Goal: Task Accomplishment & Management: Complete application form

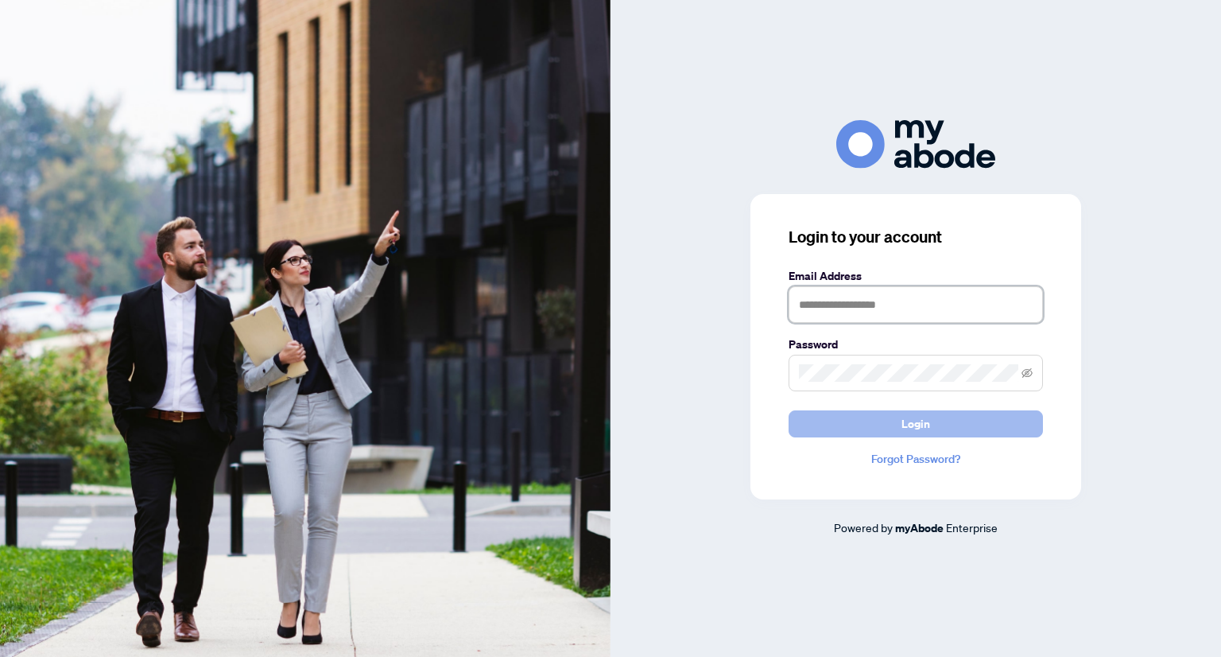
type input "**********"
click at [795, 436] on button "Login" at bounding box center [915, 423] width 254 height 27
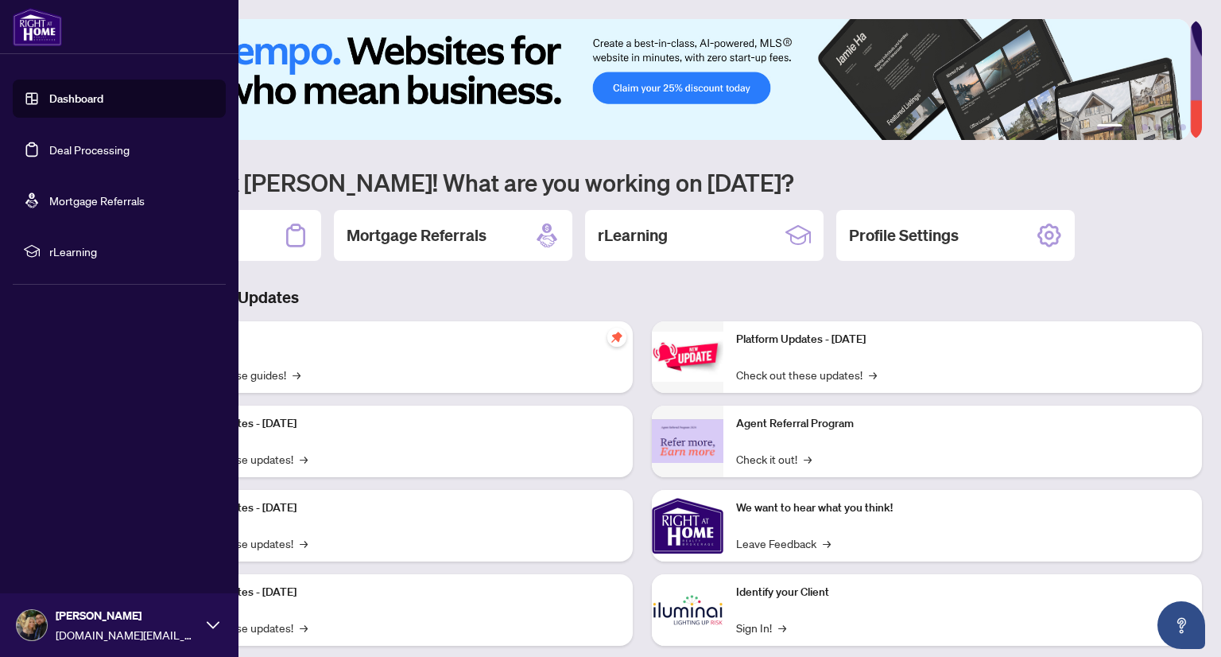
click at [102, 157] on link "Deal Processing" at bounding box center [89, 149] width 80 height 14
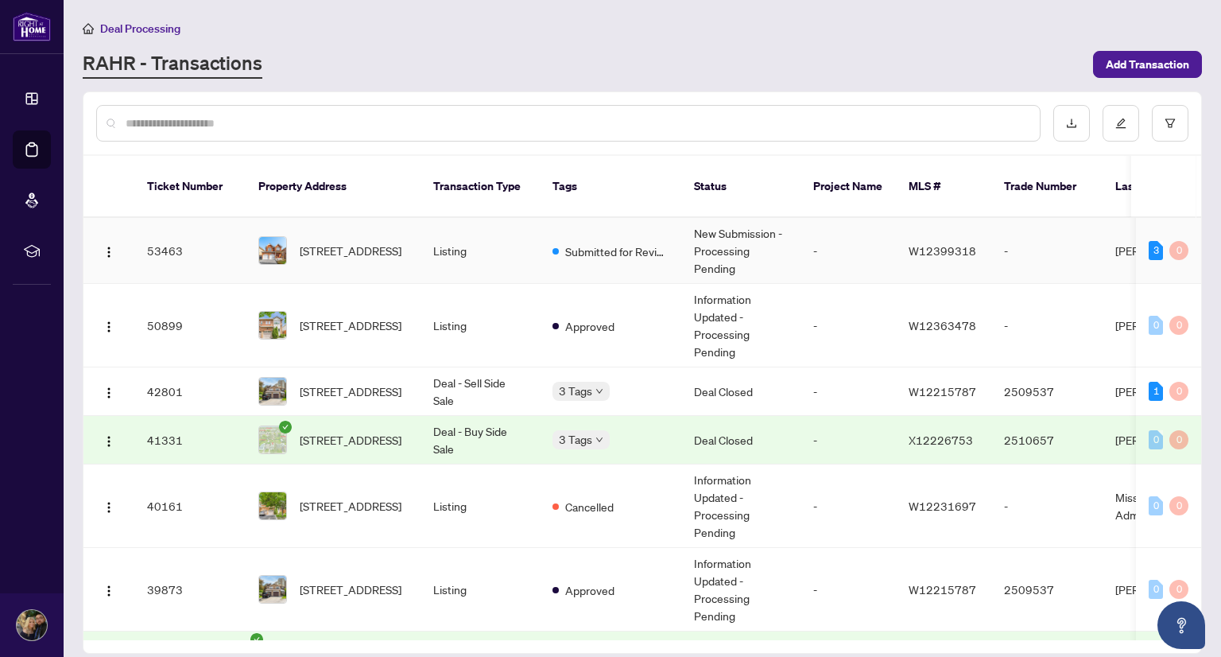
click at [509, 228] on td "Listing" at bounding box center [479, 251] width 119 height 66
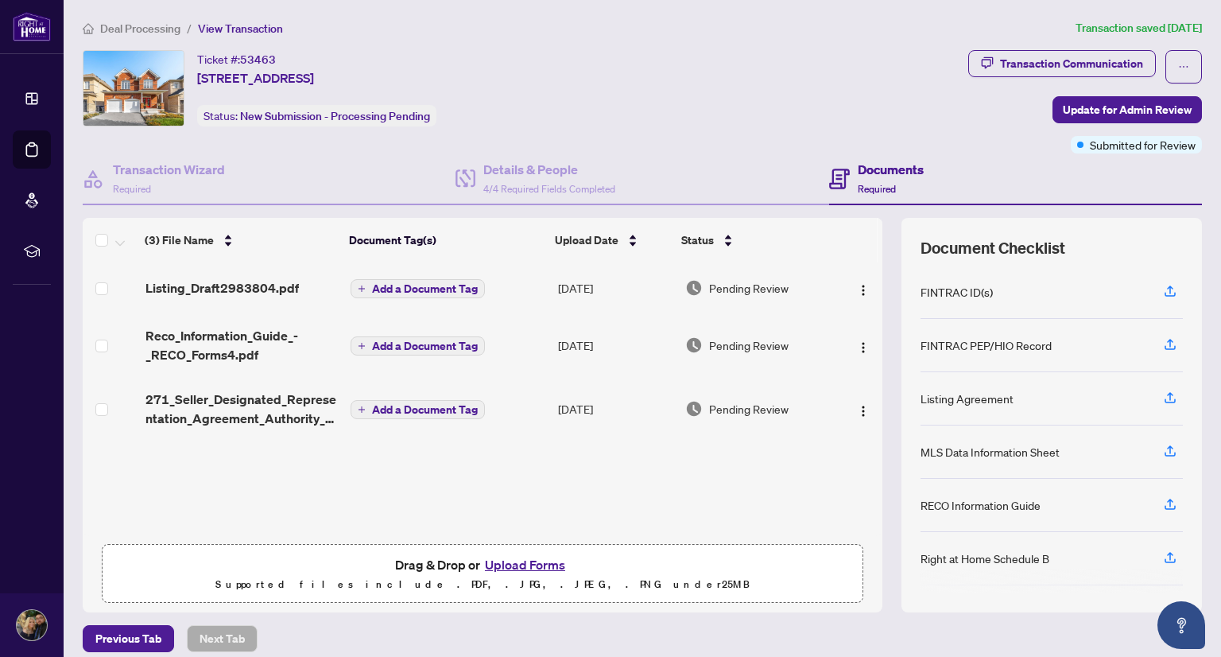
scroll to position [11, 0]
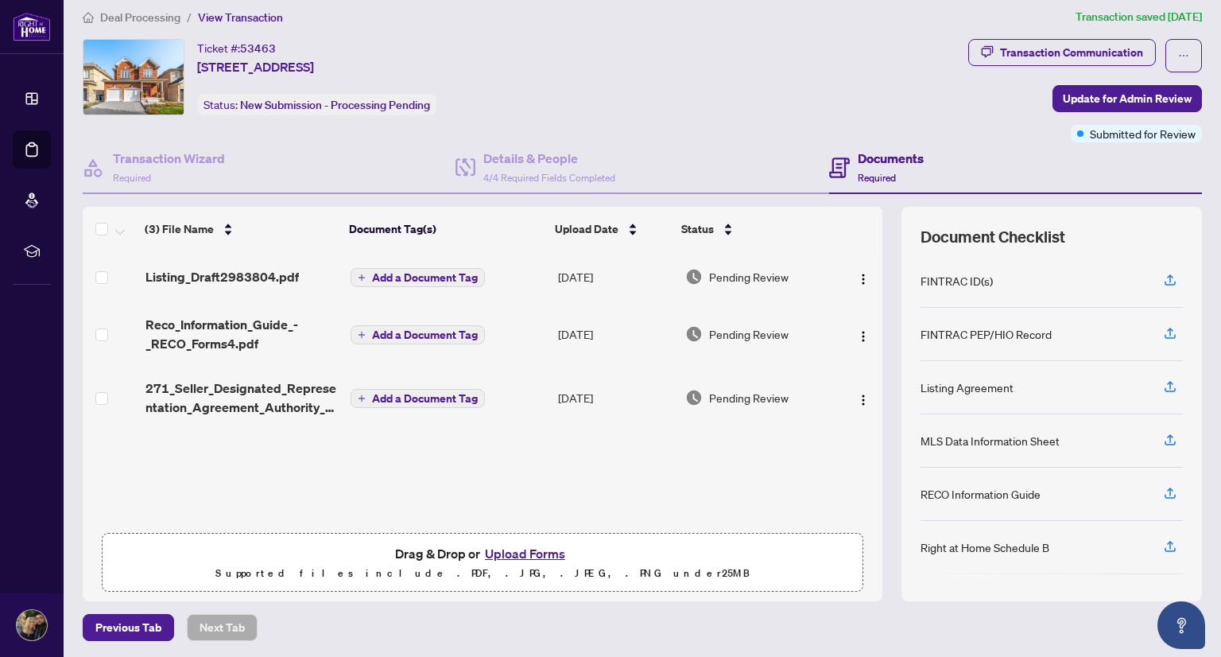
click at [525, 549] on button "Upload Forms" at bounding box center [525, 553] width 90 height 21
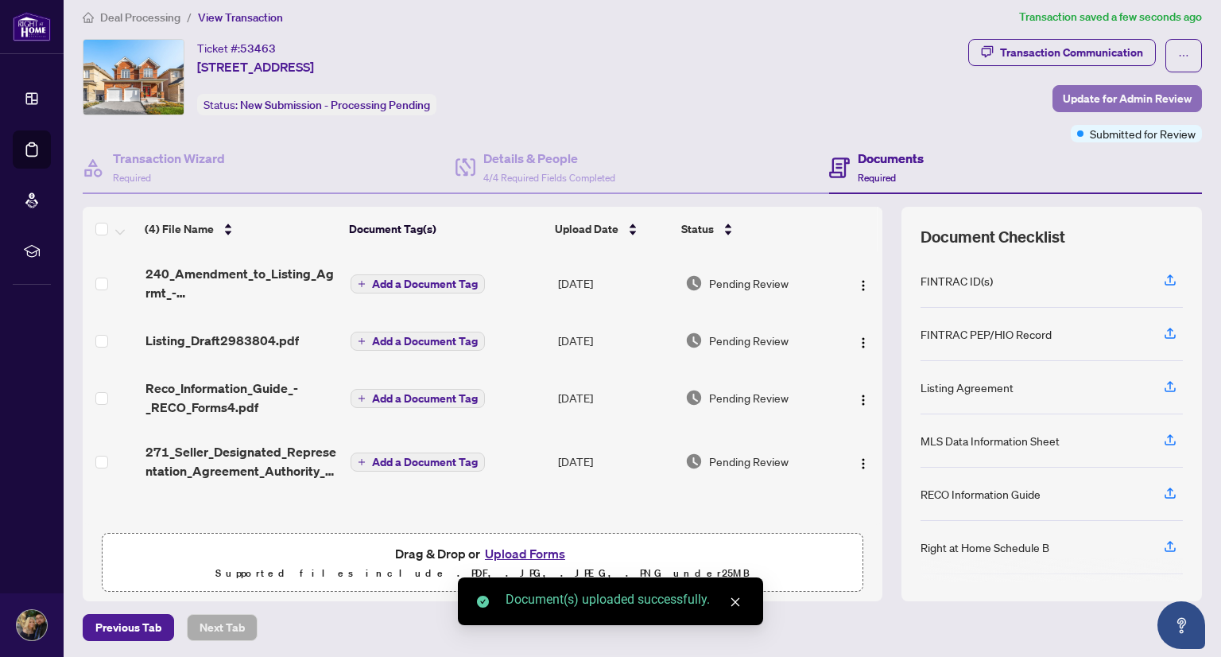
click at [1113, 91] on span "Update for Admin Review" at bounding box center [1127, 98] width 129 height 25
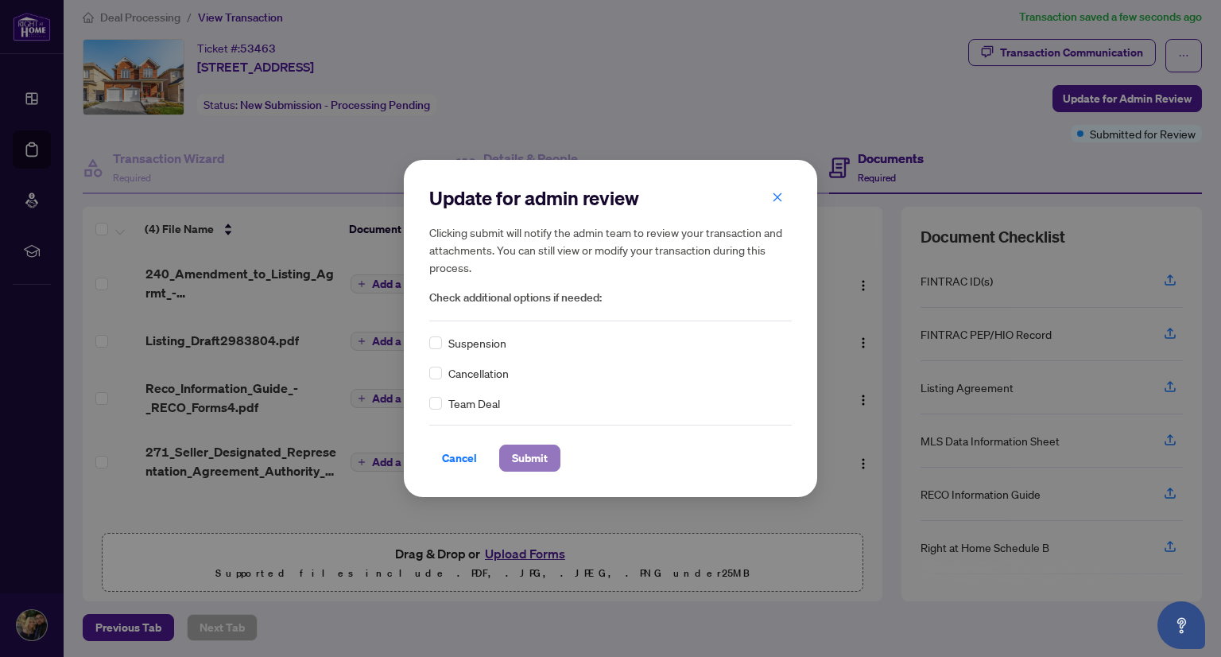
click at [533, 464] on span "Submit" at bounding box center [530, 457] width 36 height 25
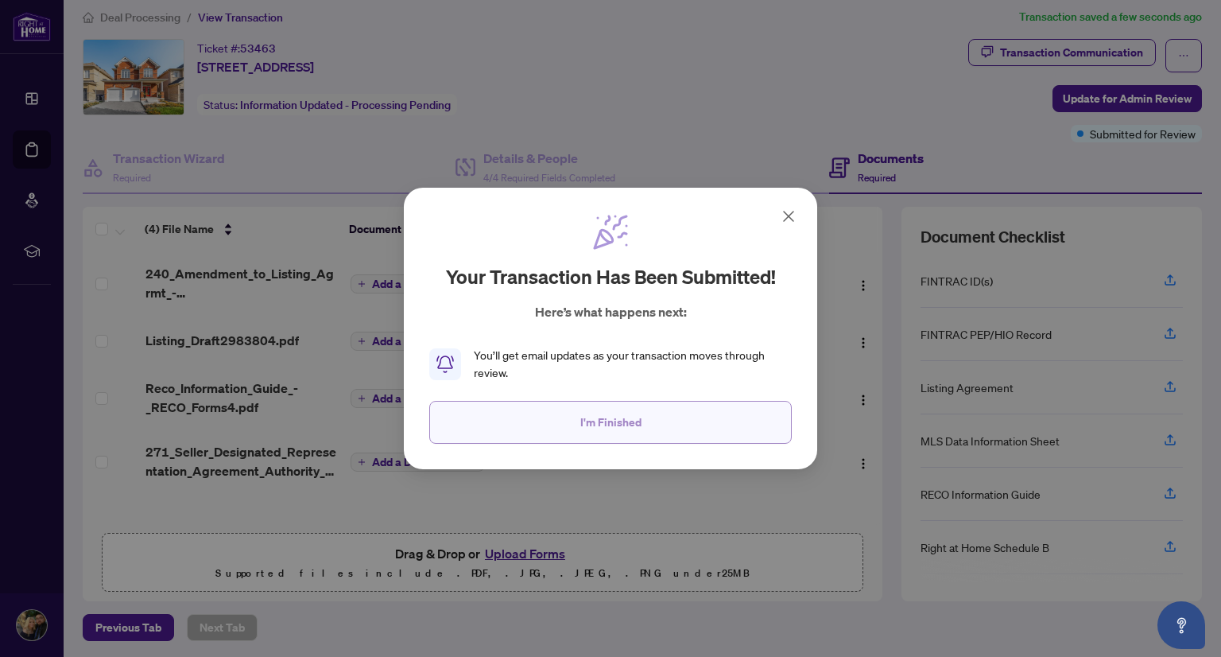
click at [578, 427] on button "I'm Finished" at bounding box center [610, 422] width 362 height 43
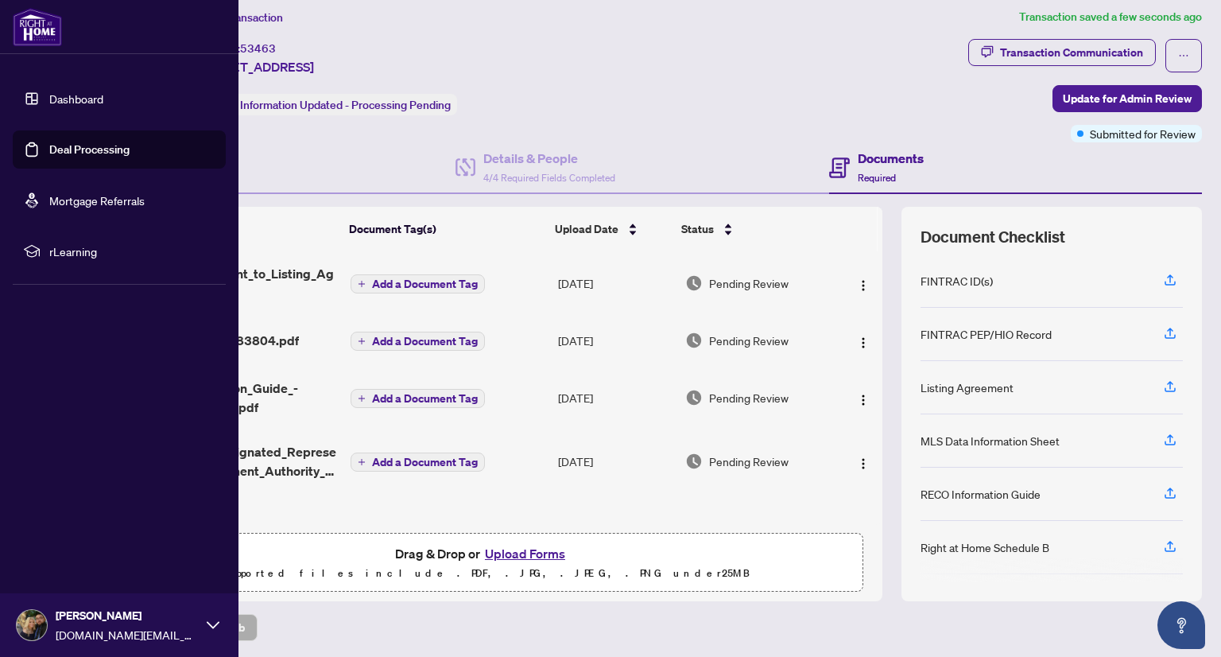
click at [86, 146] on link "Deal Processing" at bounding box center [89, 149] width 80 height 14
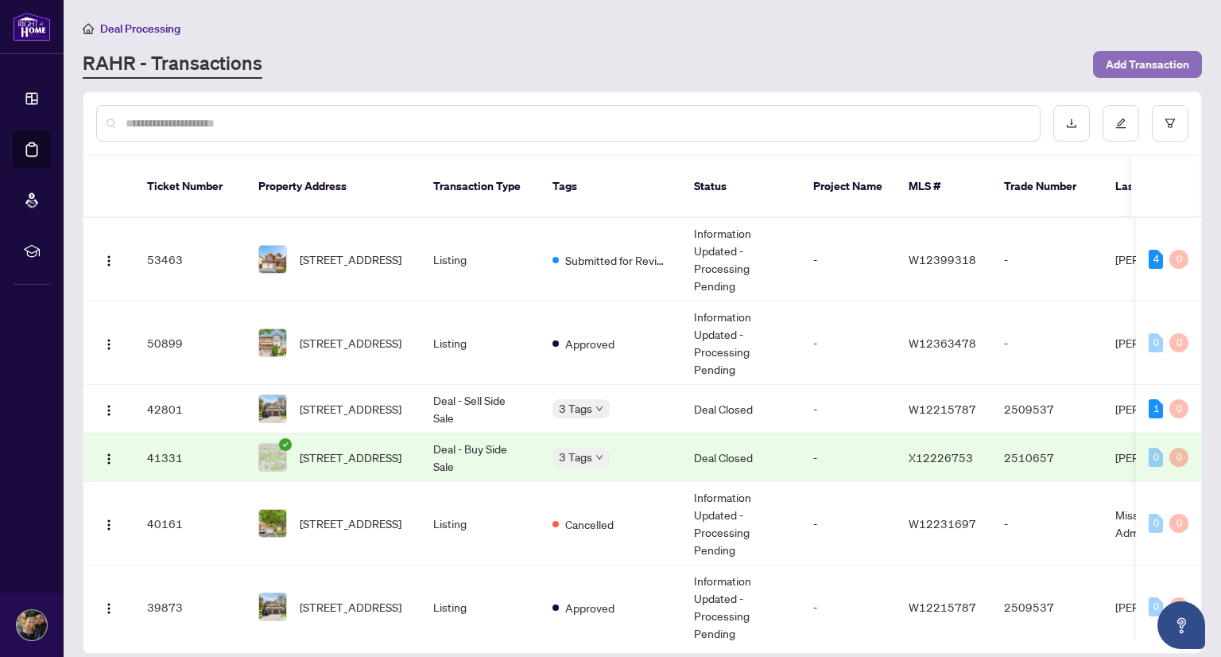
click at [1124, 69] on span "Add Transaction" at bounding box center [1147, 64] width 83 height 25
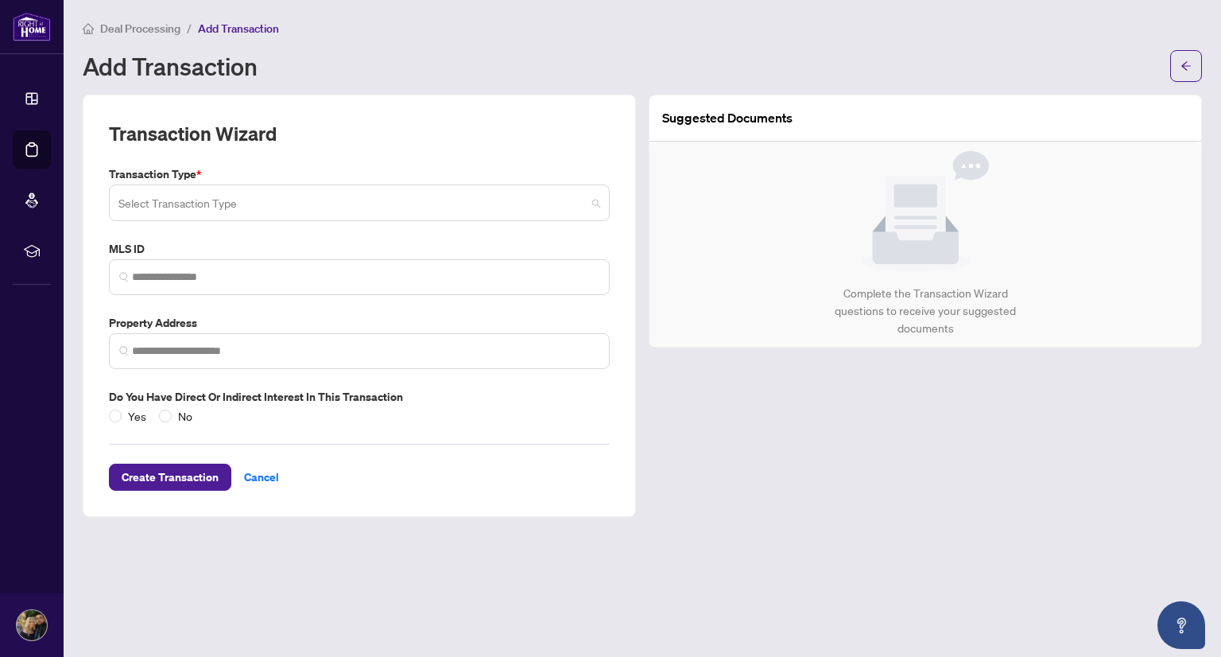
click at [587, 204] on span at bounding box center [359, 203] width 482 height 30
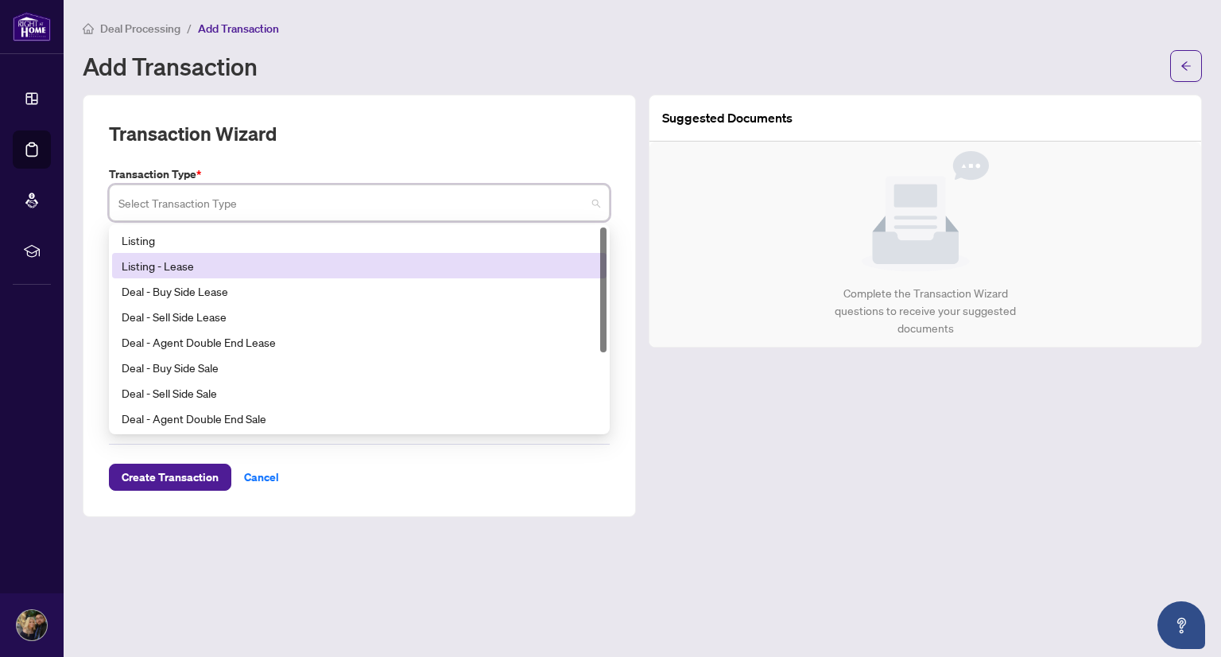
click at [544, 263] on div "Listing - Lease" at bounding box center [359, 265] width 475 height 17
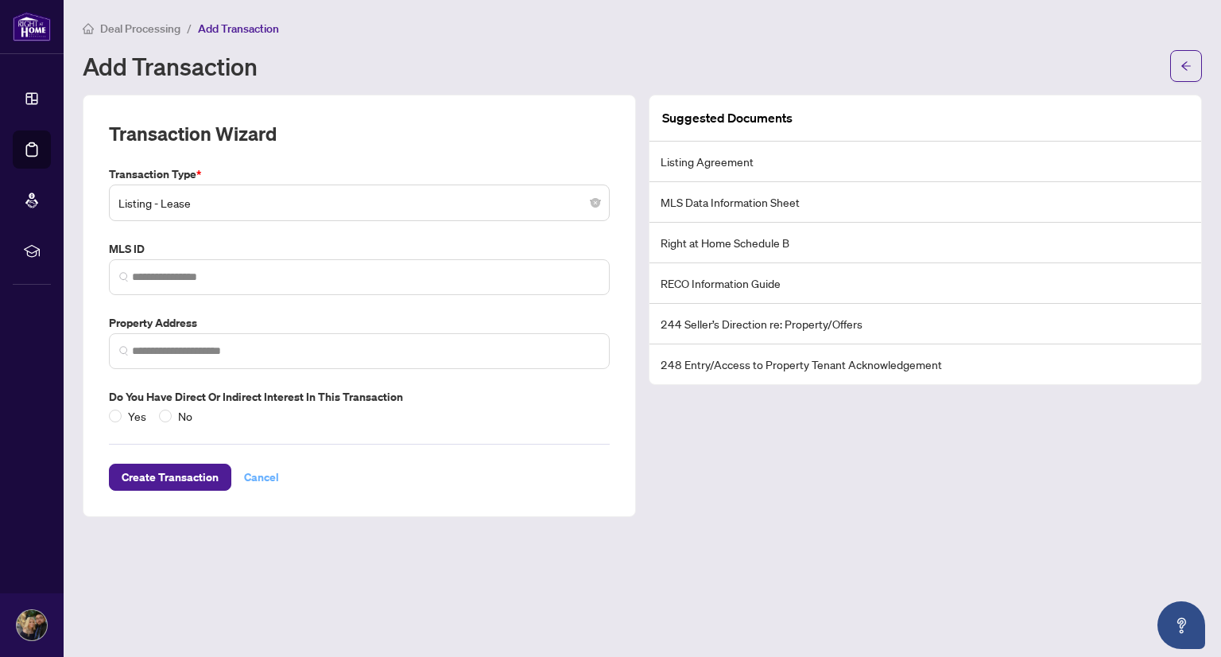
click at [245, 474] on span "Cancel" at bounding box center [261, 476] width 35 height 25
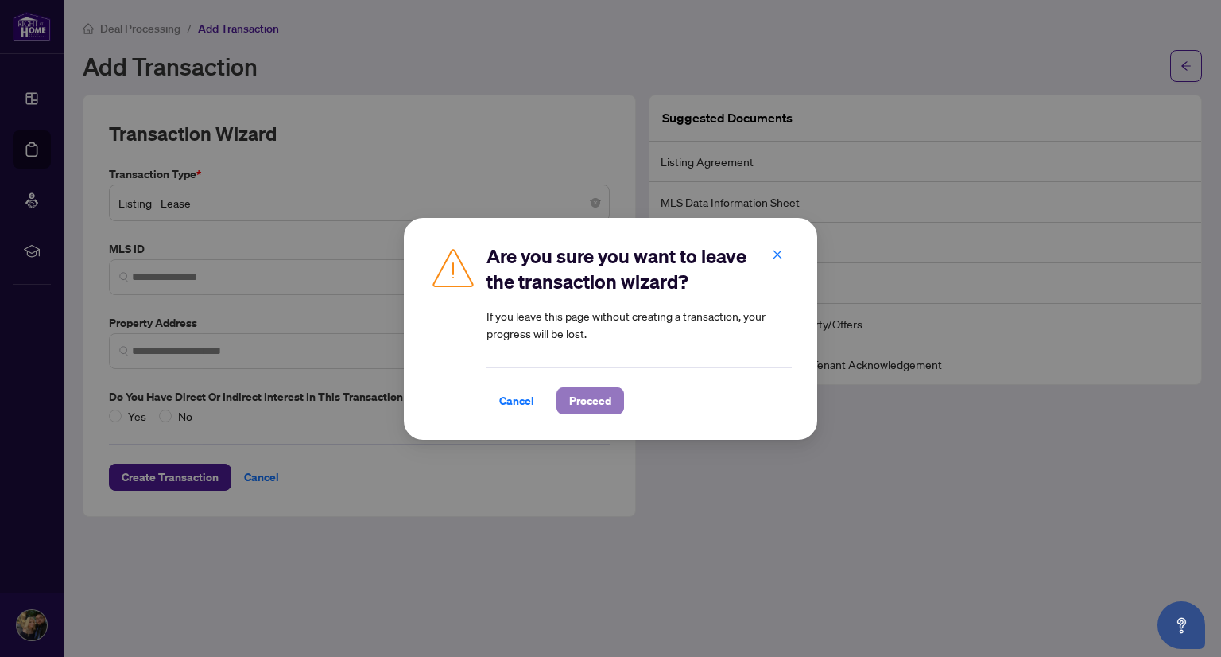
click at [596, 405] on span "Proceed" at bounding box center [590, 400] width 42 height 25
